Goal: Check status: Verify the current state of an ongoing process or item

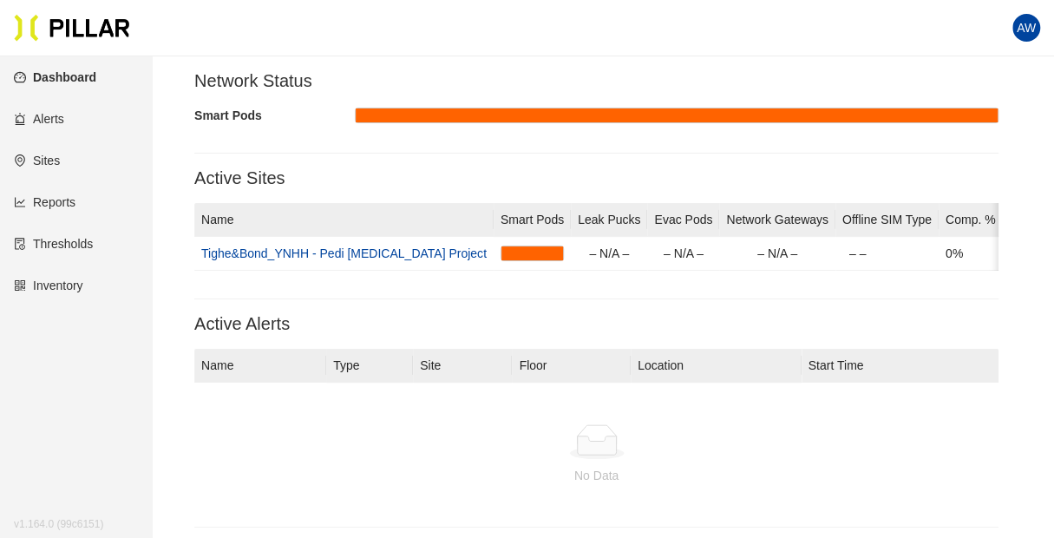
click at [1026, 27] on span "AW" at bounding box center [1025, 28] width 19 height 28
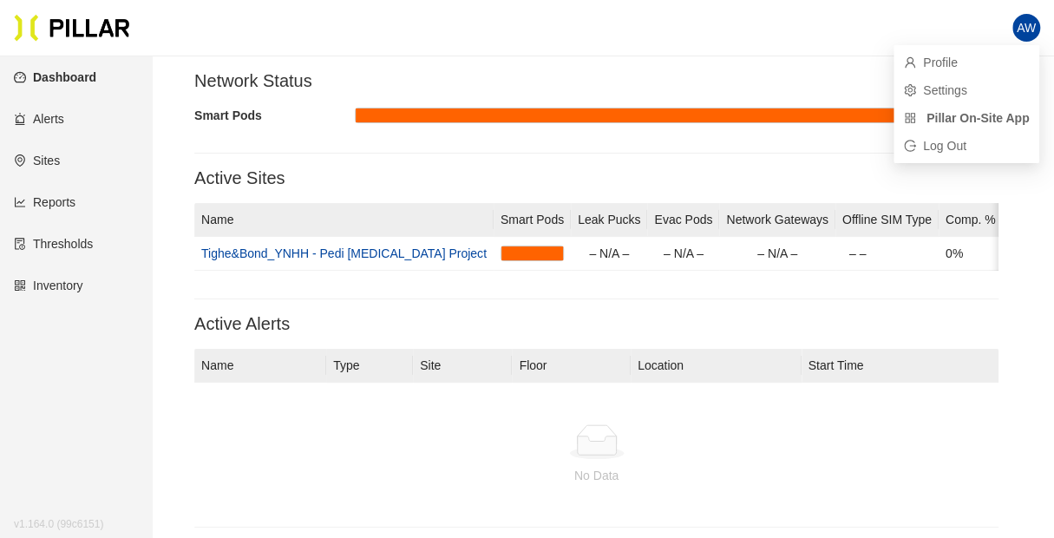
click at [761, 79] on h3 "Network Status" at bounding box center [596, 81] width 804 height 22
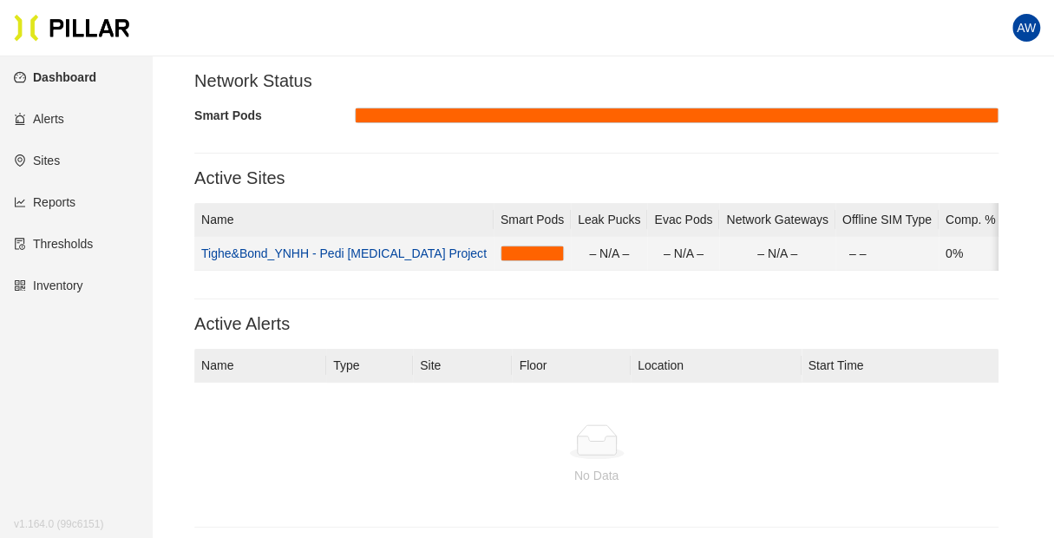
click at [382, 253] on link "Tighe&Bond_YNHH - Pedi [MEDICAL_DATA] Project" at bounding box center [343, 253] width 285 height 14
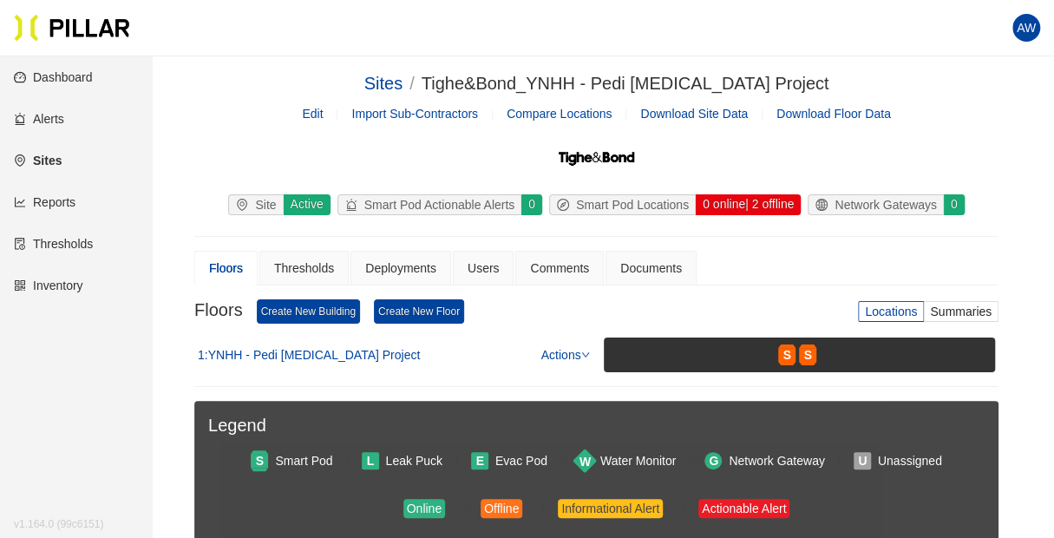
click at [82, 82] on link "Dashboard" at bounding box center [53, 77] width 79 height 14
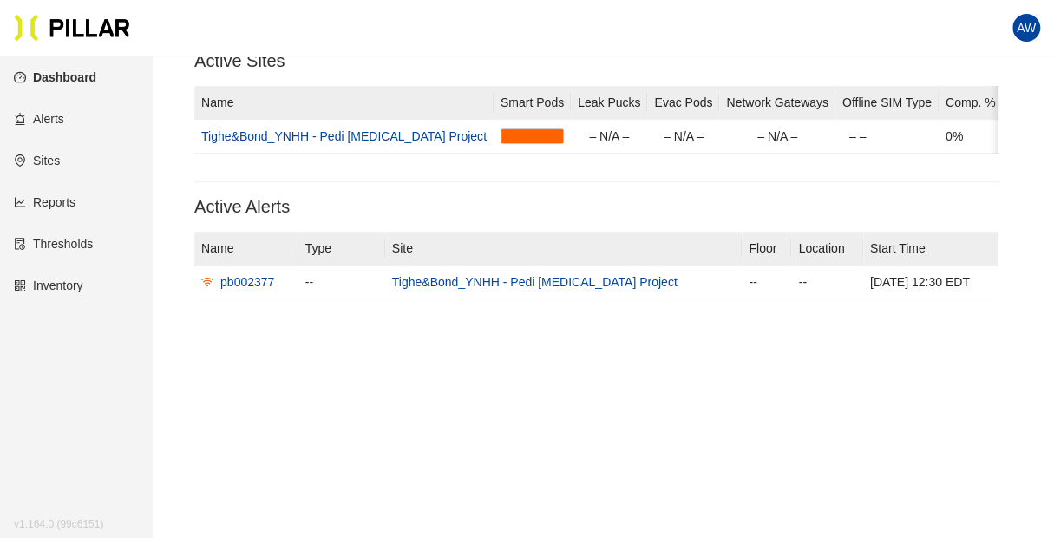
scroll to position [118, 0]
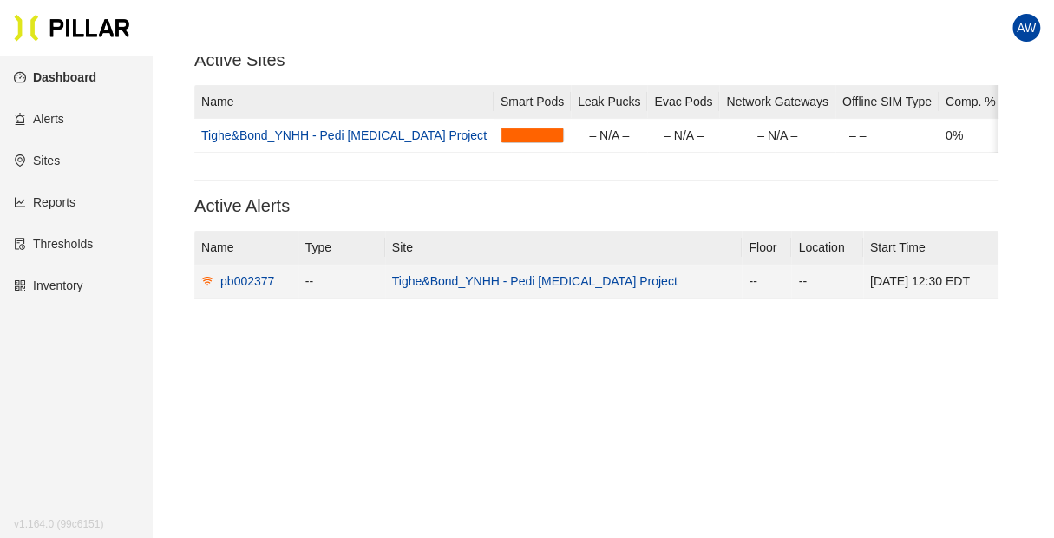
click at [479, 288] on link "Tighe&Bond_YNHH - Pedi [MEDICAL_DATA] Project" at bounding box center [534, 281] width 285 height 14
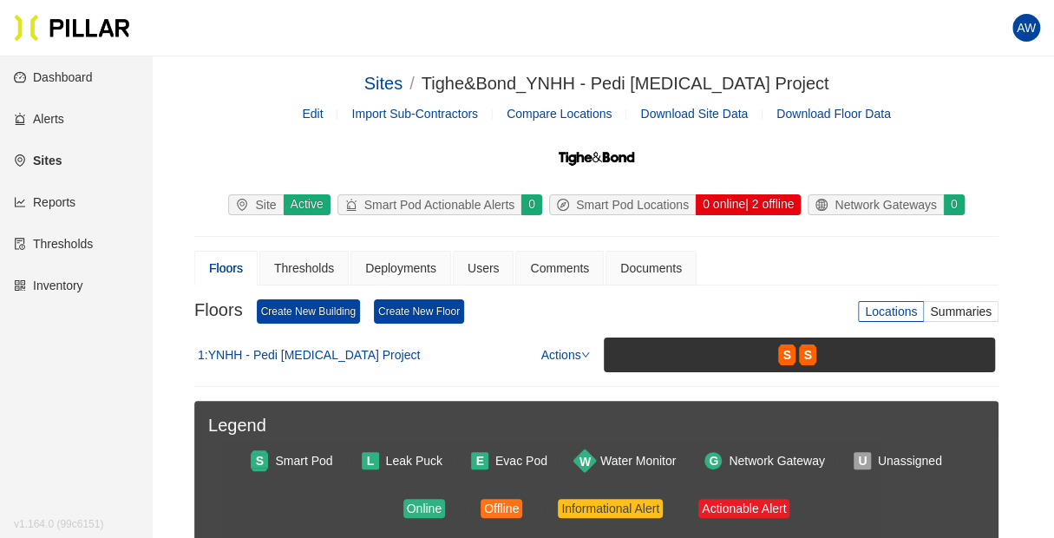
click at [66, 198] on link "Reports" at bounding box center [45, 202] width 62 height 14
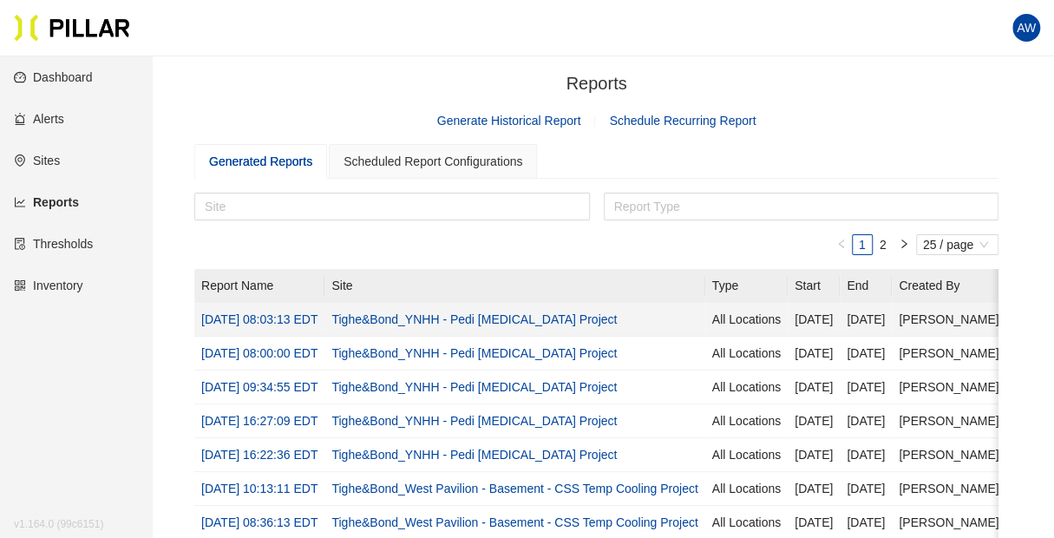
click at [533, 319] on link "Tighe&Bond_YNHH - Pedi [MEDICAL_DATA] Project" at bounding box center [473, 319] width 285 height 14
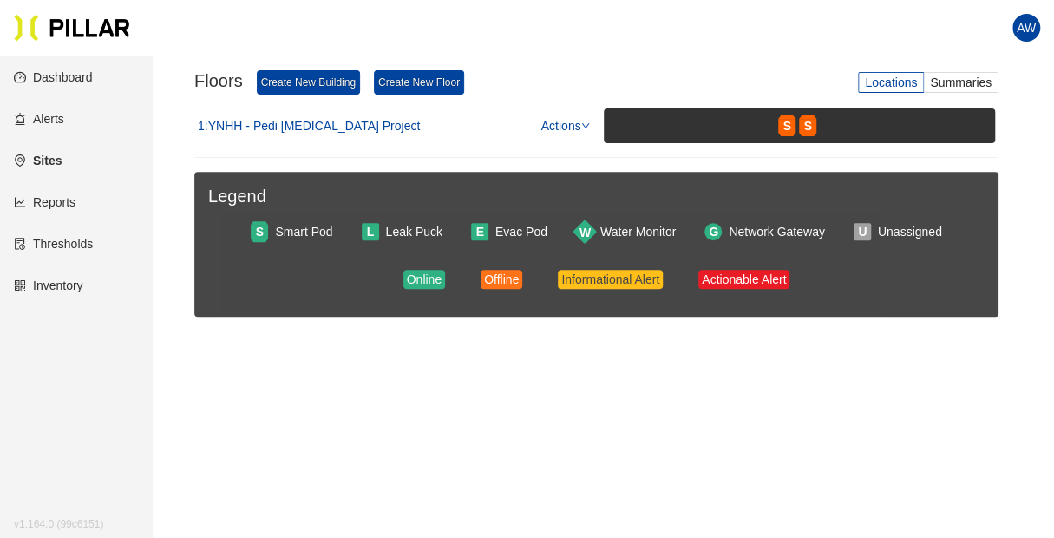
scroll to position [283, 0]
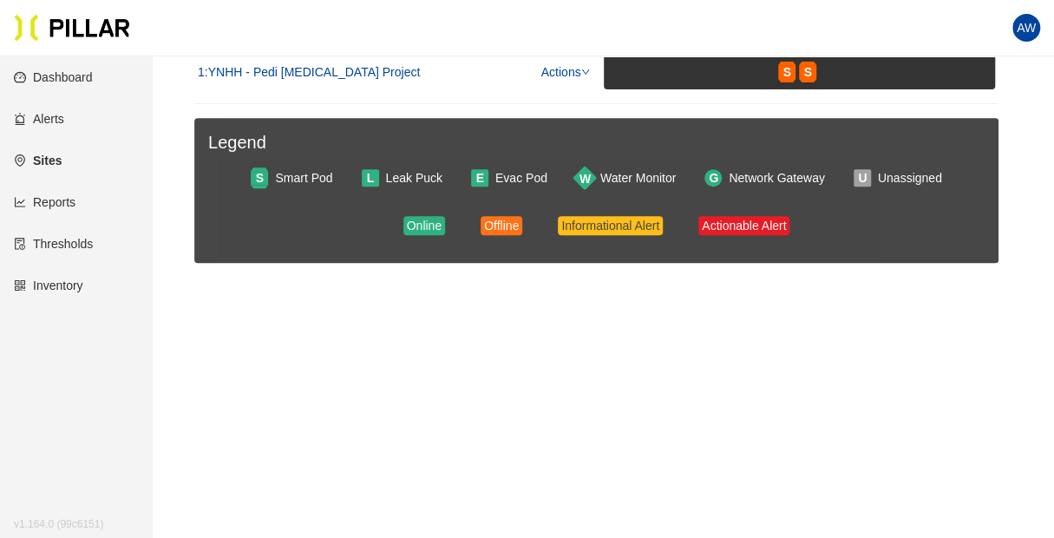
click at [422, 219] on div "Online" at bounding box center [424, 225] width 35 height 19
click at [486, 221] on div "Offline" at bounding box center [501, 225] width 35 height 19
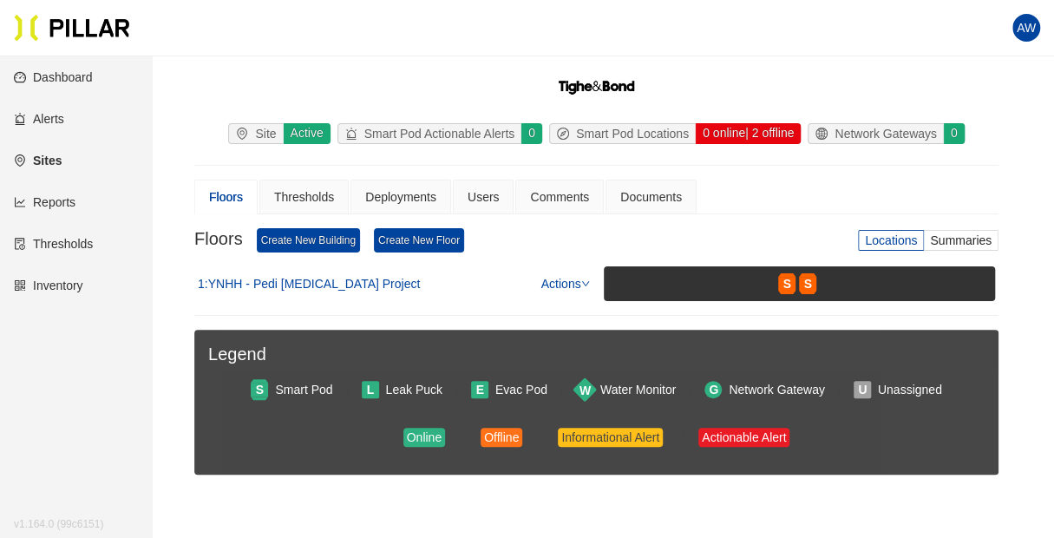
scroll to position [71, 0]
click at [81, 237] on link "Thresholds" at bounding box center [53, 244] width 79 height 14
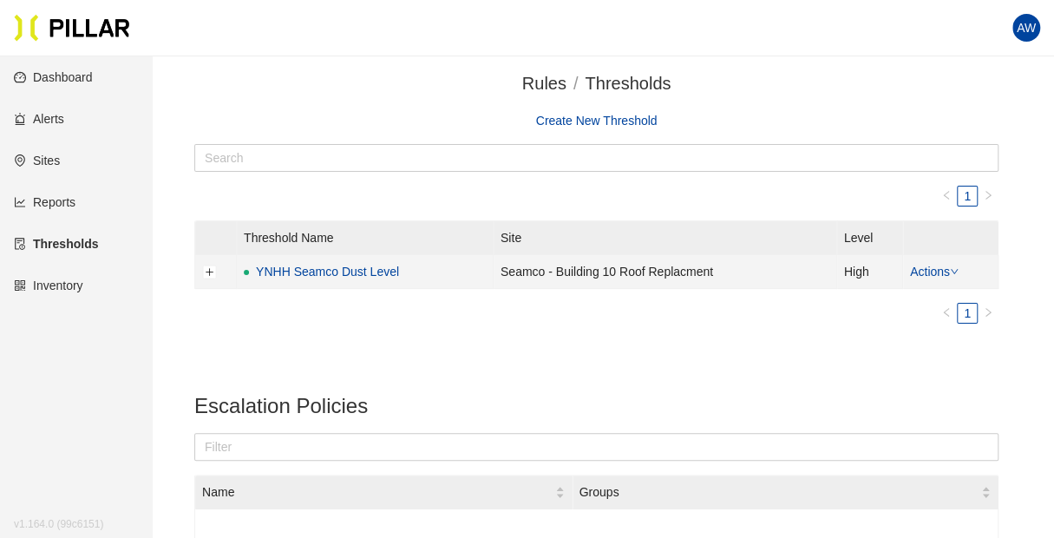
click at [349, 275] on link "YNHH Seamco Dust Level" at bounding box center [327, 271] width 143 height 19
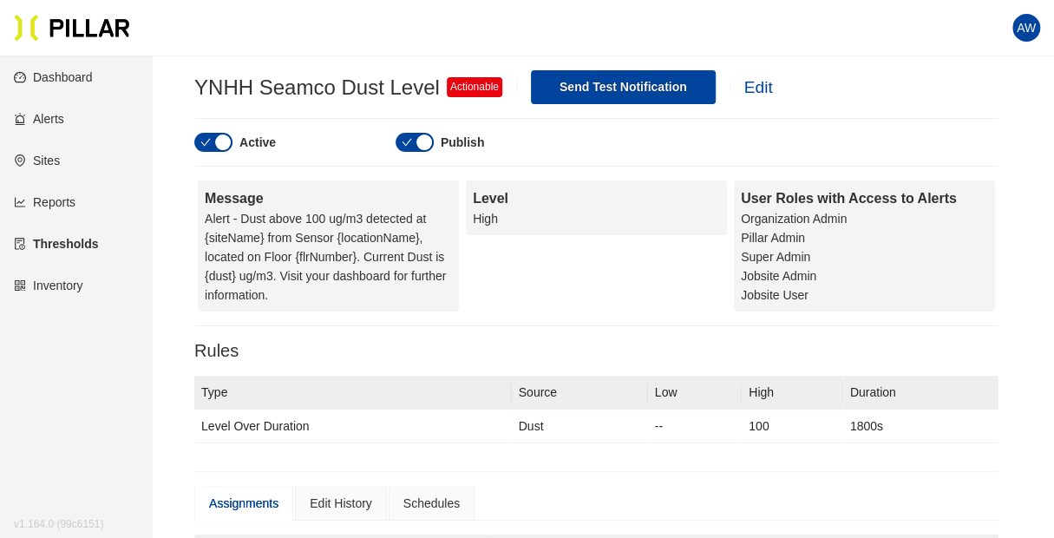
click at [45, 290] on link "Inventory" at bounding box center [48, 285] width 69 height 14
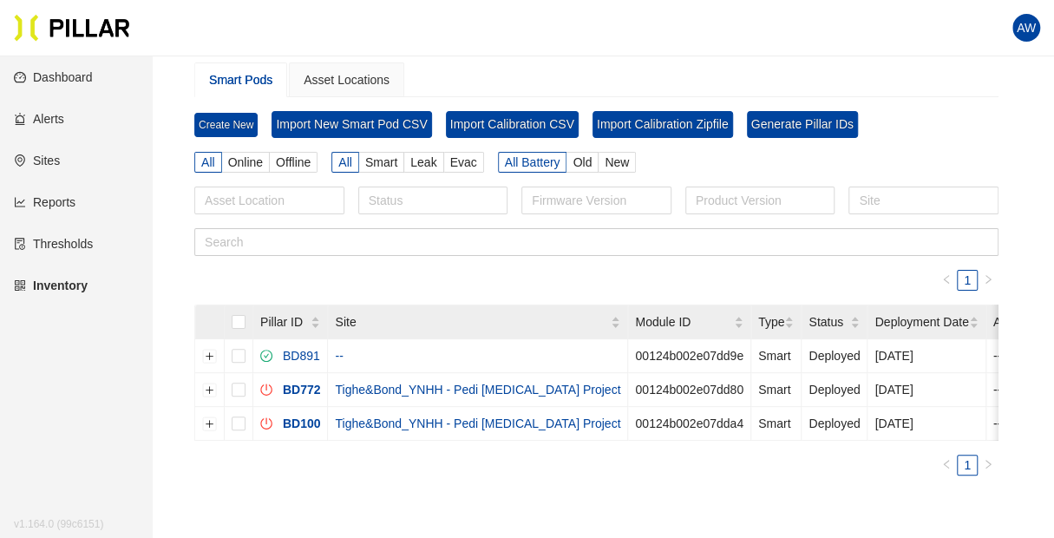
scroll to position [54, 0]
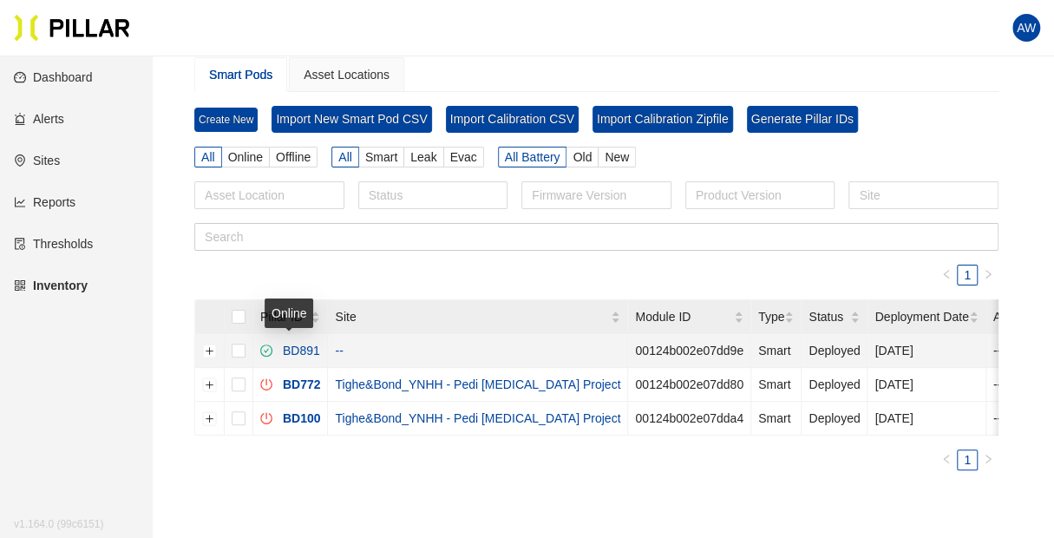
click at [305, 351] on link "BD891" at bounding box center [298, 350] width 44 height 14
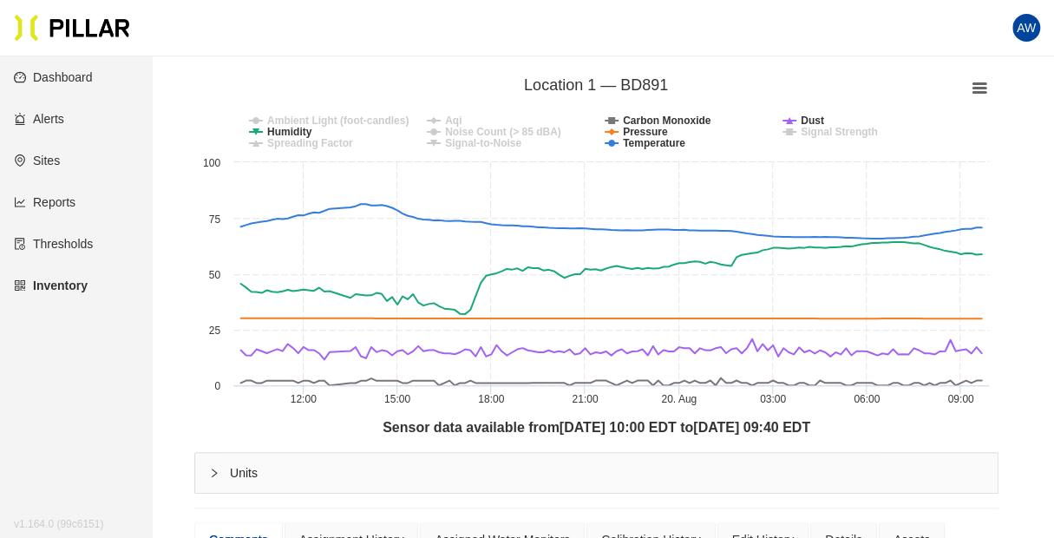
scroll to position [207, 0]
click at [1015, 419] on main "Inventory / Smart Pods / BD891 ( Smart ) / Tighe & Bond_SRC ED / Floor / Locati…" at bounding box center [527, 453] width 1054 height 1209
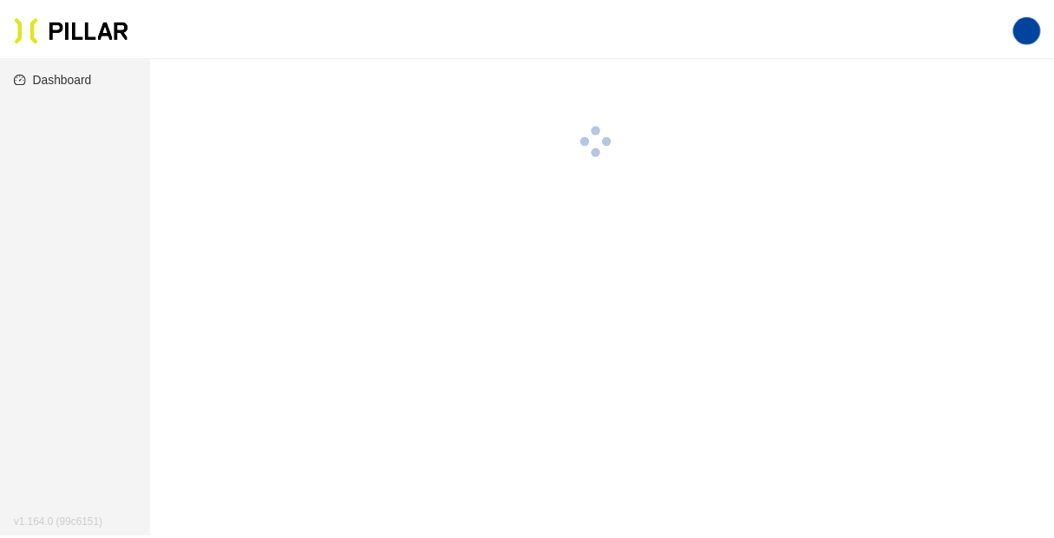
scroll to position [56, 0]
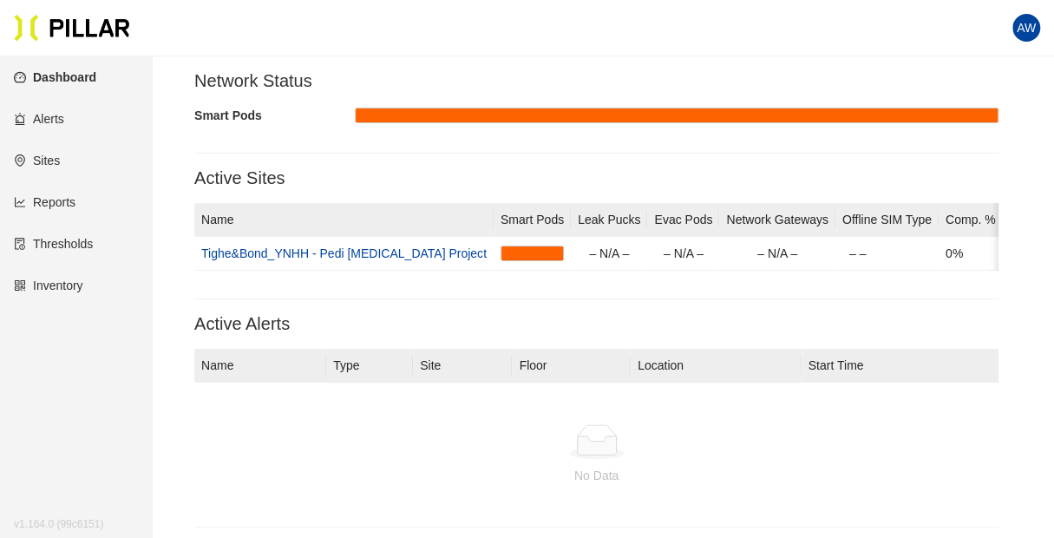
click at [73, 286] on link "Inventory" at bounding box center [48, 285] width 69 height 14
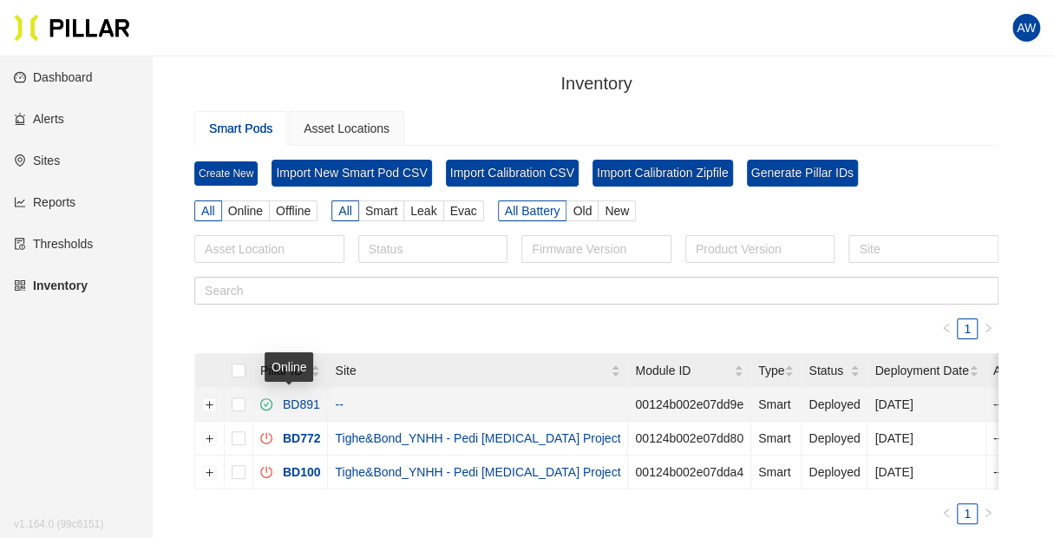
click at [307, 399] on link "BD891" at bounding box center [298, 404] width 44 height 14
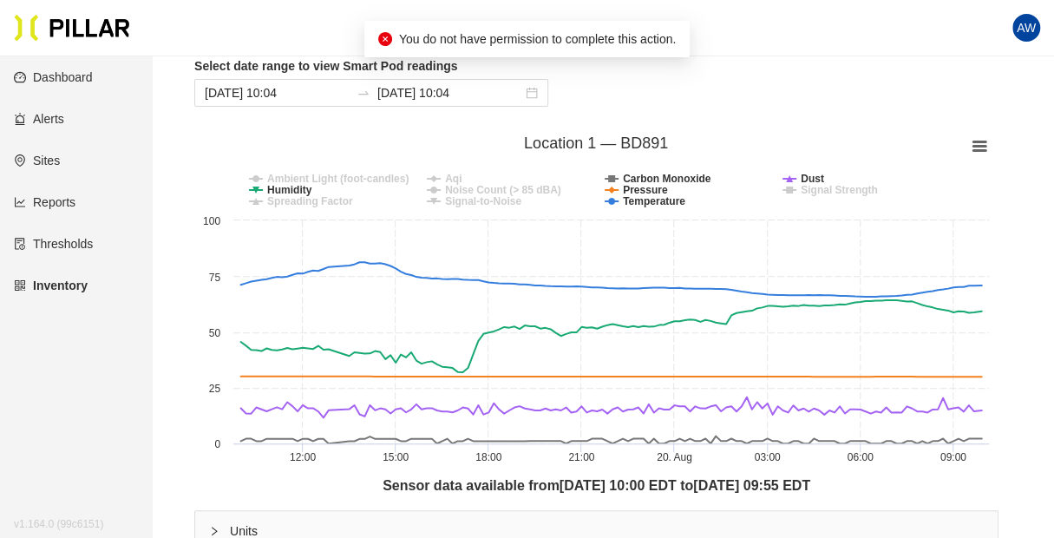
scroll to position [151, 0]
